Goal: Information Seeking & Learning: Understand process/instructions

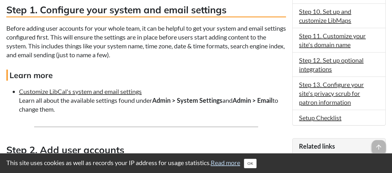
scroll to position [411, 0]
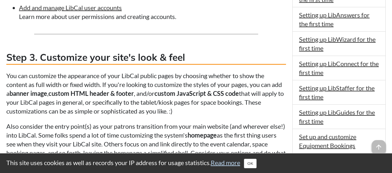
scroll to position [664, 0]
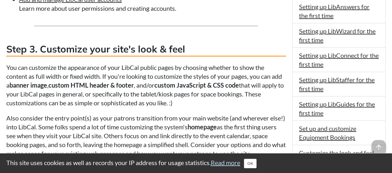
click at [267, 98] on p "You can customize the appearance of your LibCal public pages by choosing whethe…" at bounding box center [146, 85] width 280 height 44
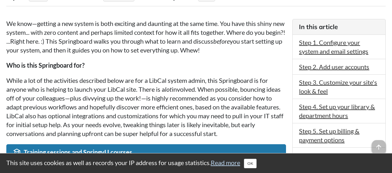
scroll to position [190, 0]
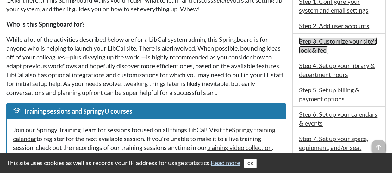
click at [310, 50] on link "Step 3. Customize your site's look & feel" at bounding box center [338, 45] width 78 height 16
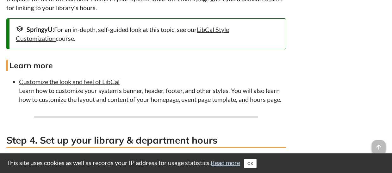
scroll to position [833, 0]
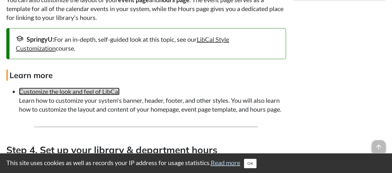
click at [73, 90] on link "Customize the look and feel of LibCal" at bounding box center [69, 92] width 101 height 8
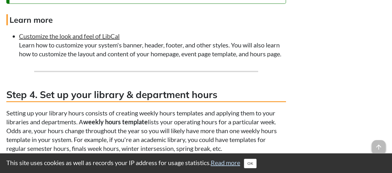
scroll to position [886, 0]
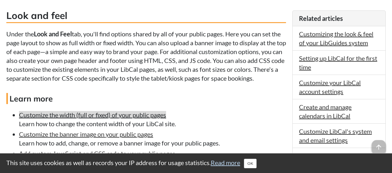
scroll to position [316, 0]
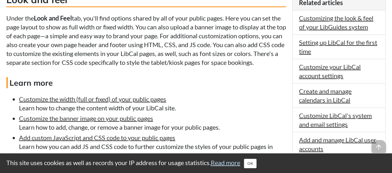
click at [209, 100] on li "Customize the width (full or fixed) of your public pages Learn how to change th…" at bounding box center [152, 104] width 267 height 18
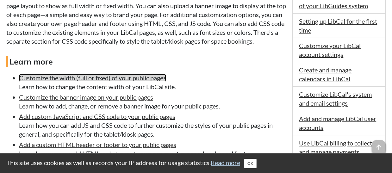
scroll to position [348, 0]
